Goal: Navigation & Orientation: Find specific page/section

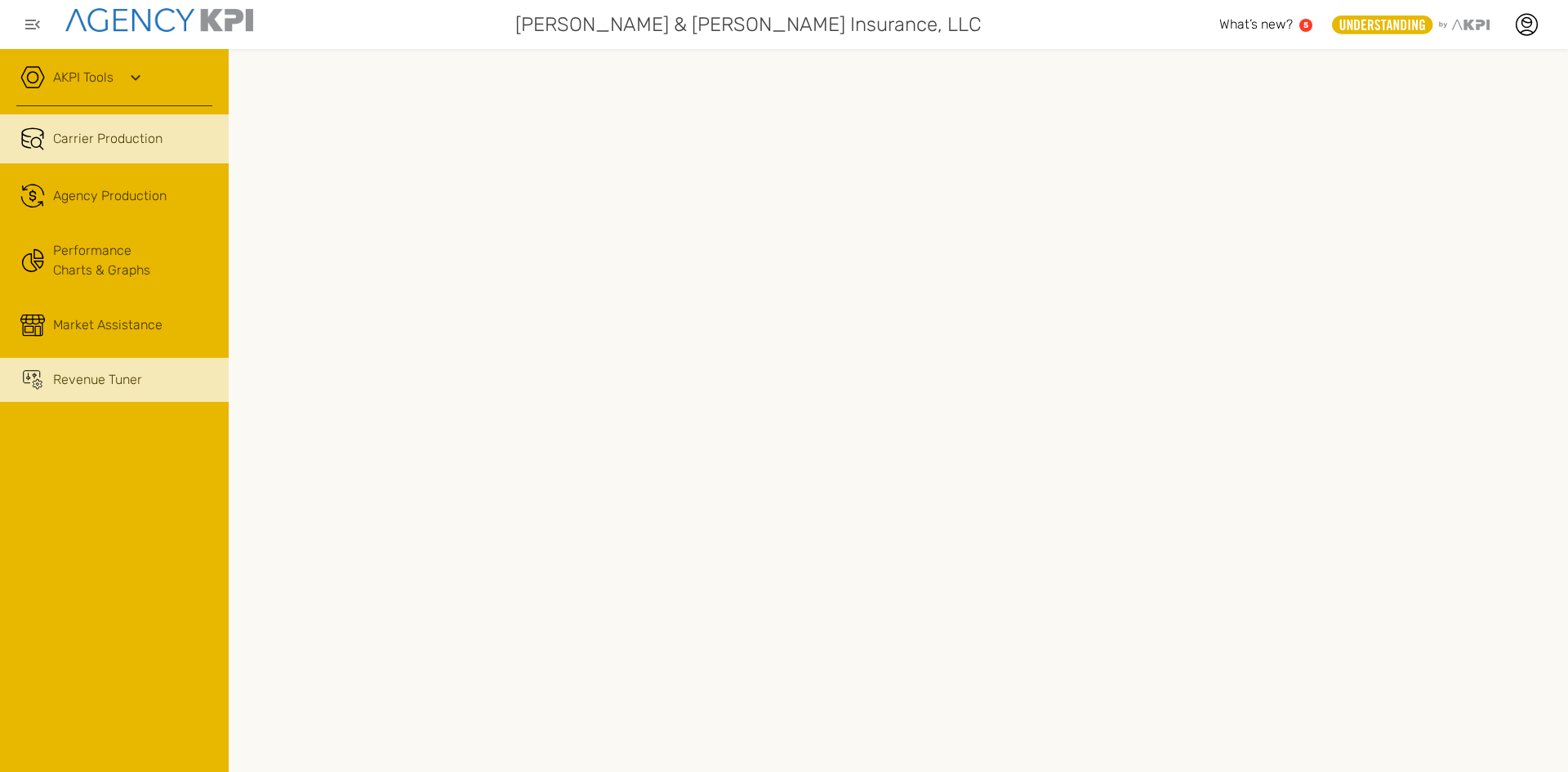
click at [138, 375] on div "Revenue Tuner" at bounding box center [97, 380] width 89 height 19
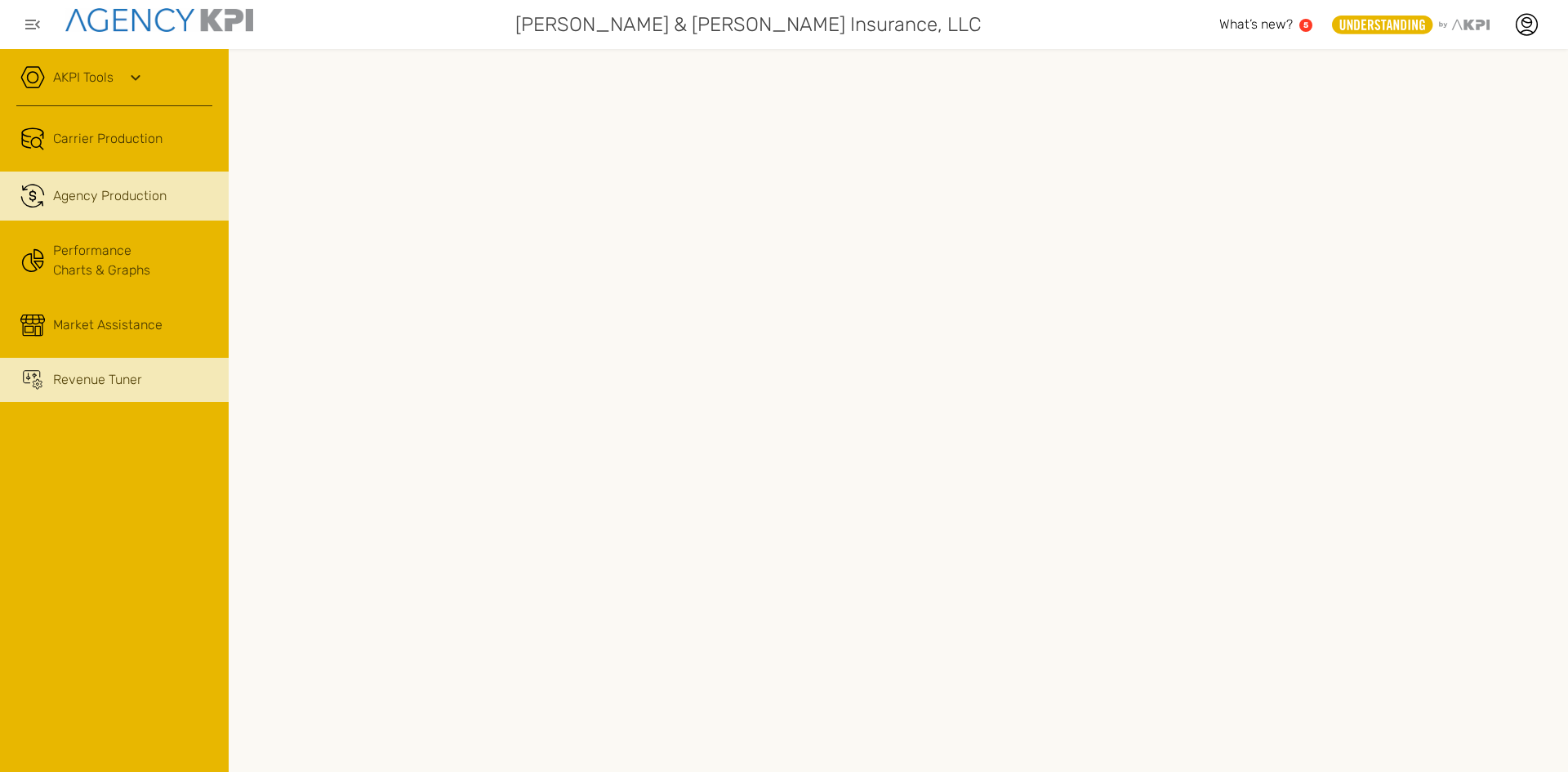
click at [95, 179] on link ".cls-1{fill:none;stroke:#221f20;stroke-linecap:round;stroke-linejoin:round;stro…" at bounding box center [115, 196] width 229 height 49
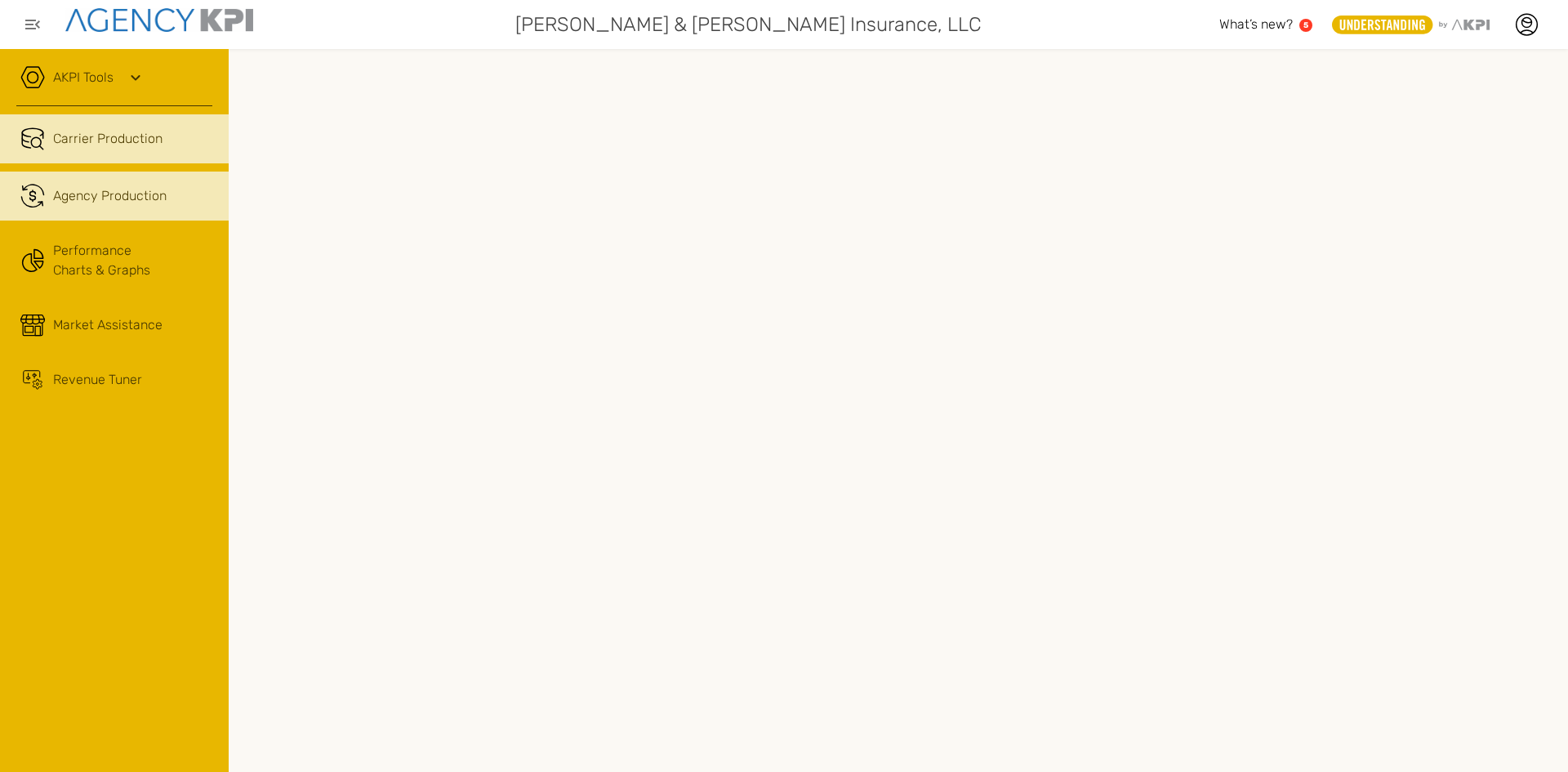
click at [109, 129] on span "Carrier Production" at bounding box center [107, 139] width 110 height 19
